Goal: Task Accomplishment & Management: Manage account settings

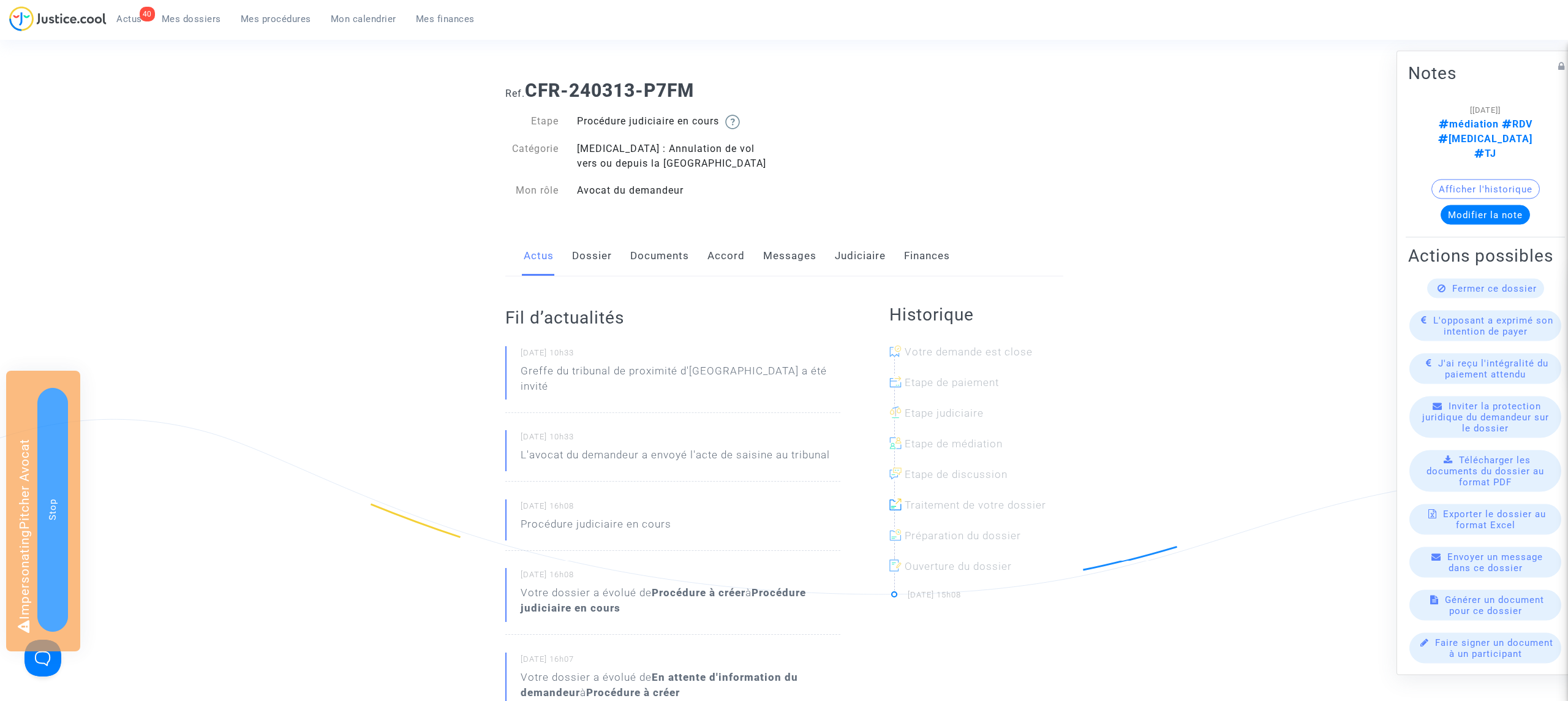
click at [673, 247] on link "Documents" at bounding box center [660, 256] width 59 height 40
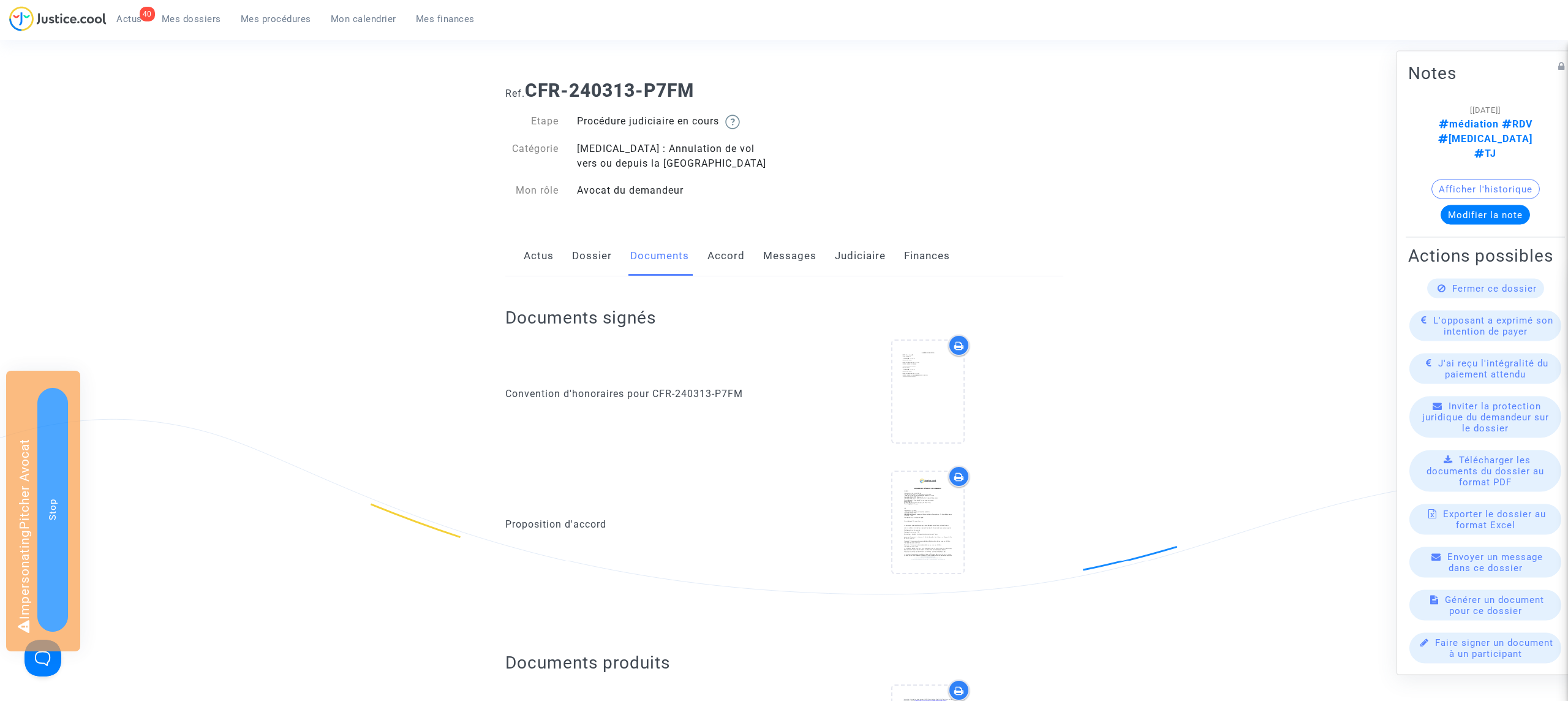
click at [845, 239] on link "Judiciaire" at bounding box center [860, 256] width 51 height 40
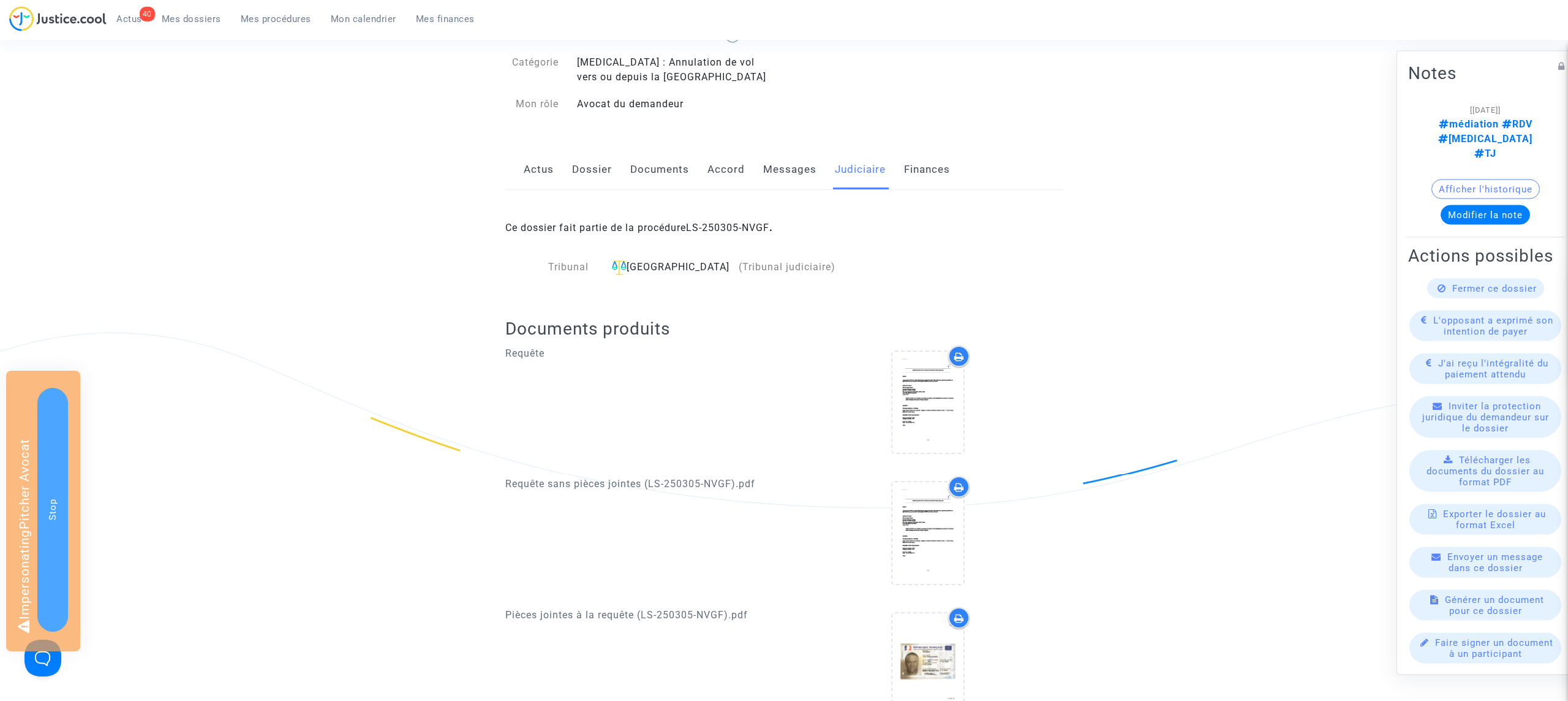
scroll to position [234, 0]
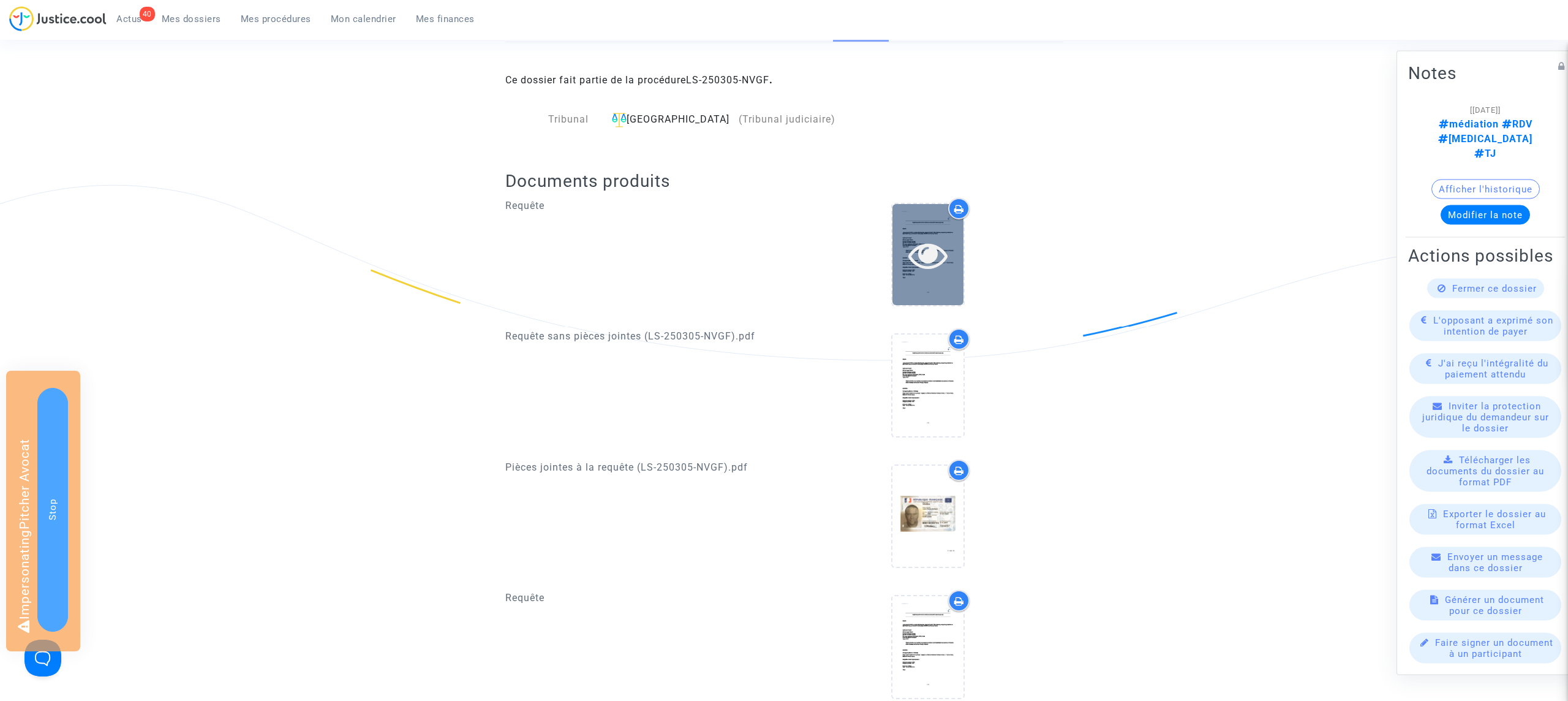
click at [932, 254] on icon at bounding box center [928, 255] width 40 height 39
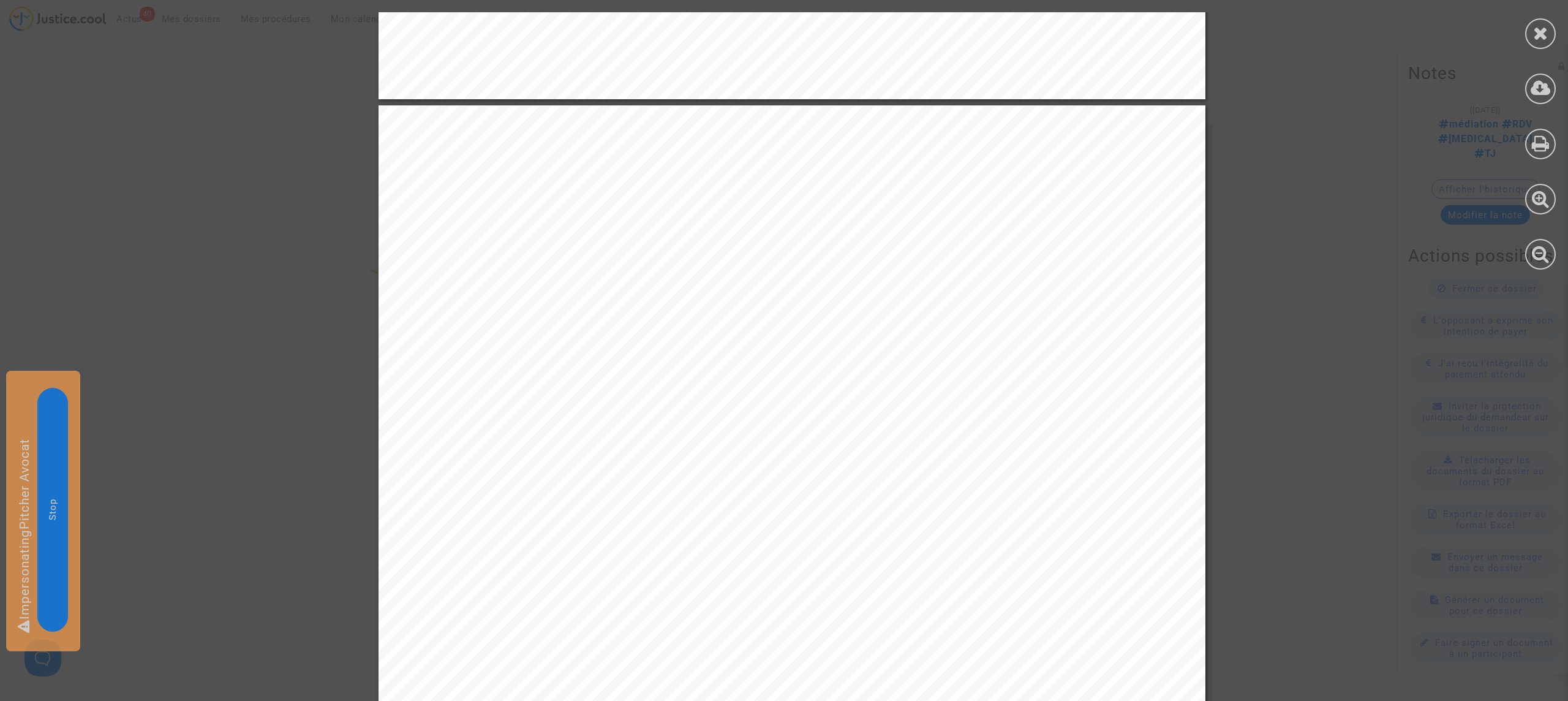
scroll to position [1062, 0]
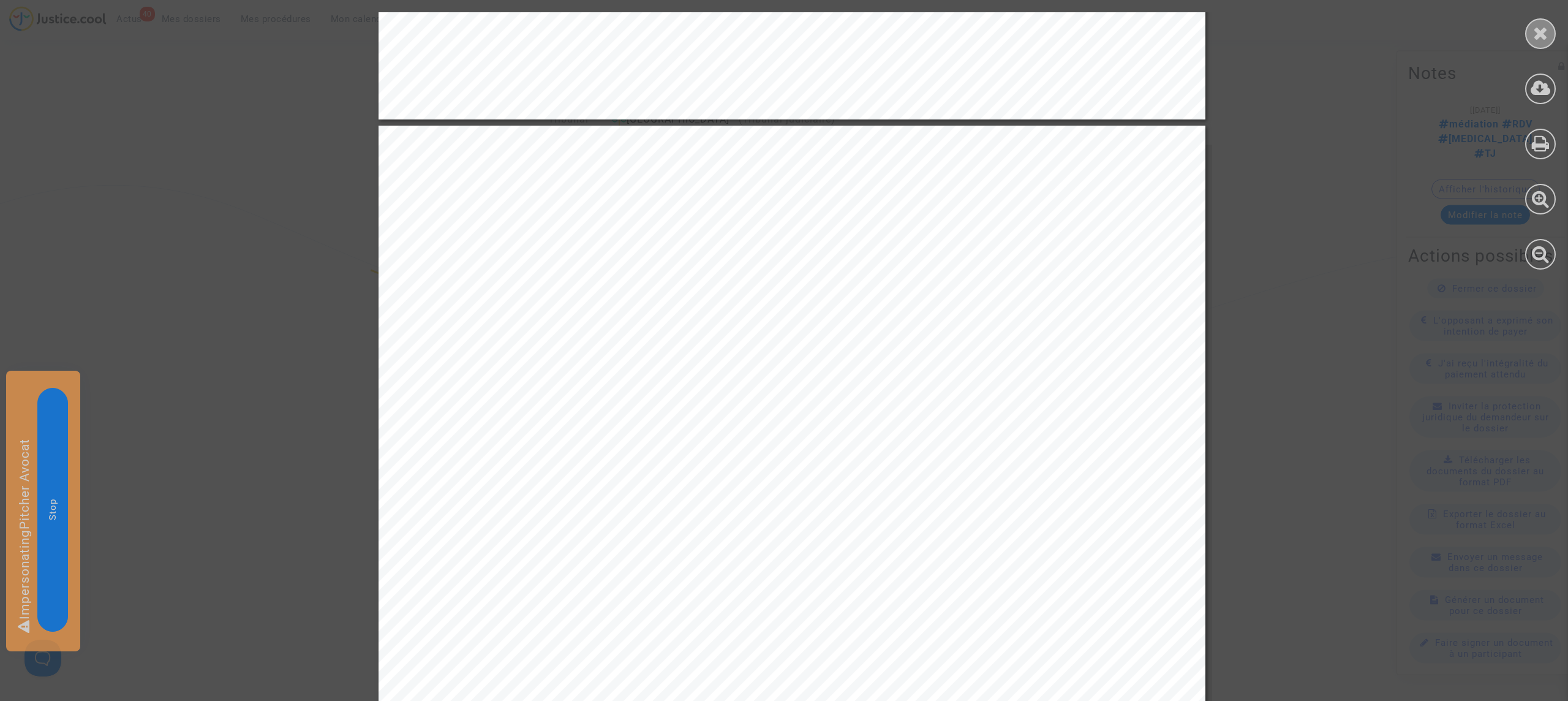
click at [1547, 27] on icon at bounding box center [1541, 33] width 15 height 19
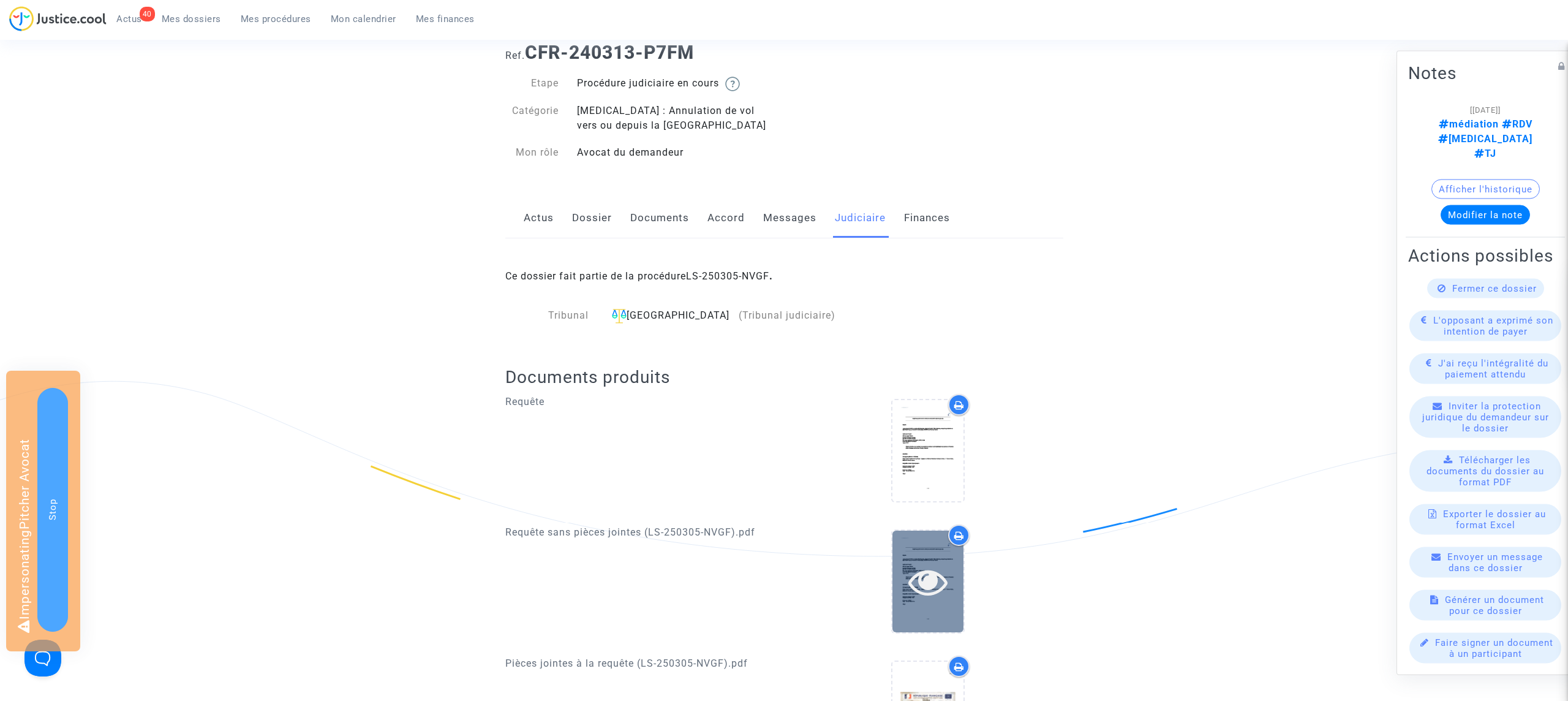
scroll to position [0, 0]
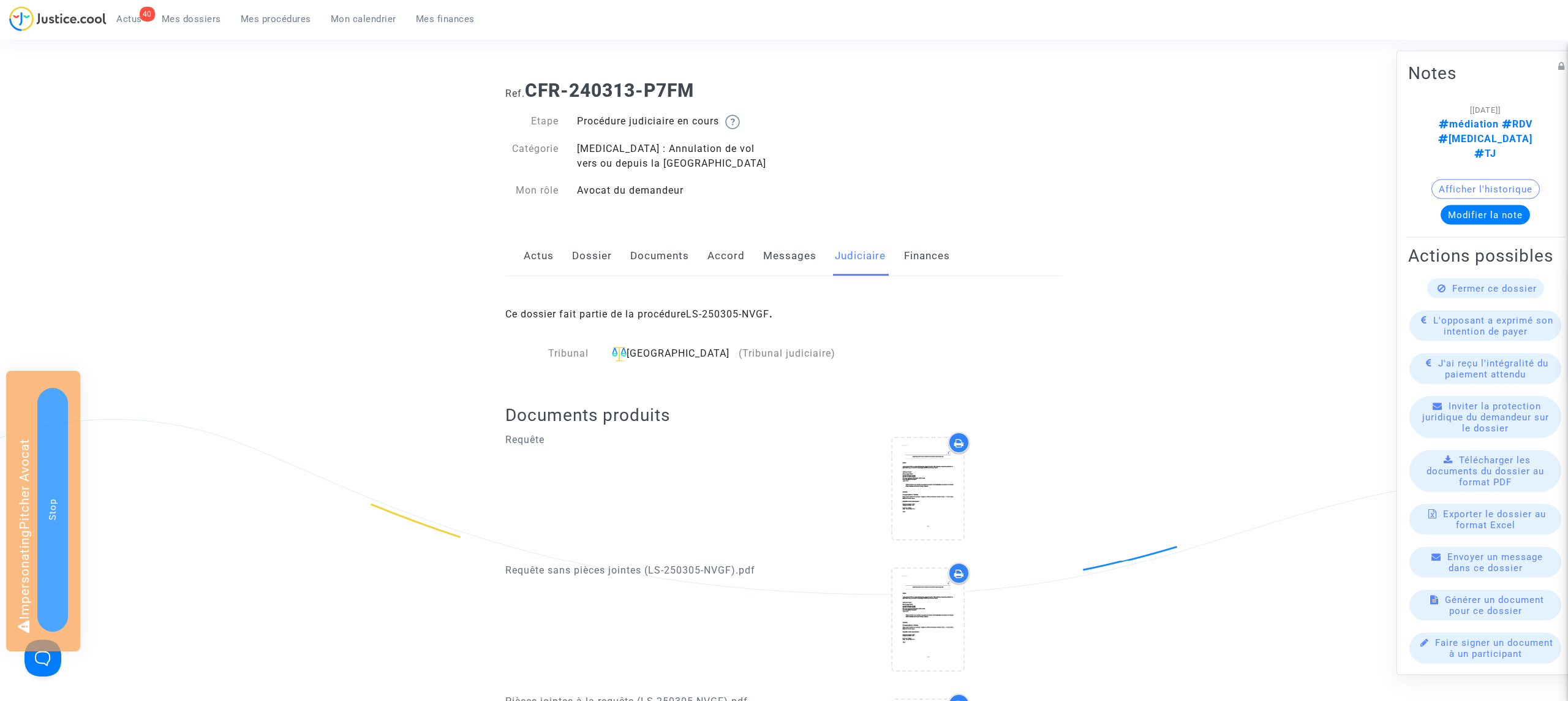
click at [590, 253] on link "Dossier" at bounding box center [592, 256] width 40 height 40
